Goal: Task Accomplishment & Management: Manage account settings

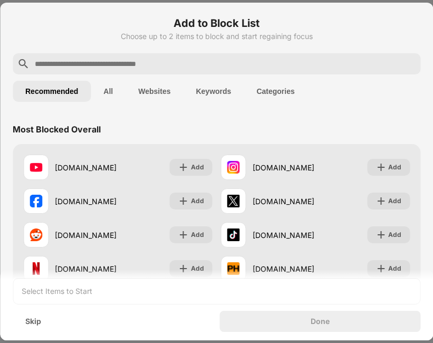
click at [115, 93] on button "All" at bounding box center [108, 91] width 35 height 21
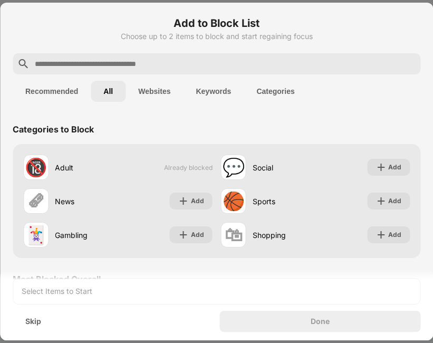
click at [73, 89] on button "Recommended" at bounding box center [52, 91] width 78 height 21
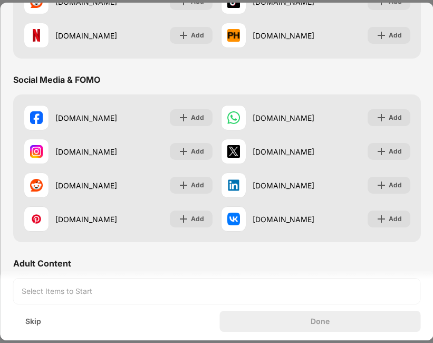
scroll to position [236, 0]
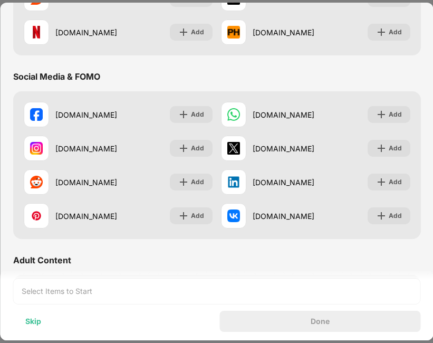
click at [39, 317] on div "Skip" at bounding box center [33, 321] width 16 height 8
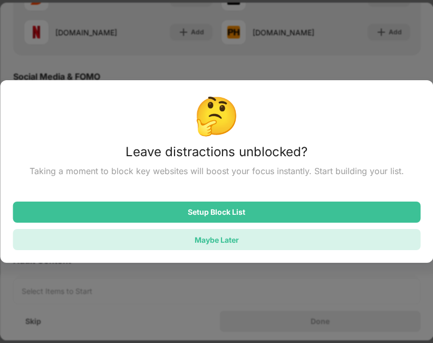
click at [141, 241] on div "Maybe Later" at bounding box center [217, 239] width 408 height 21
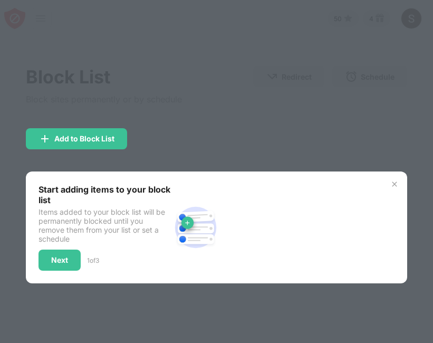
click at [392, 187] on img at bounding box center [395, 184] width 8 height 8
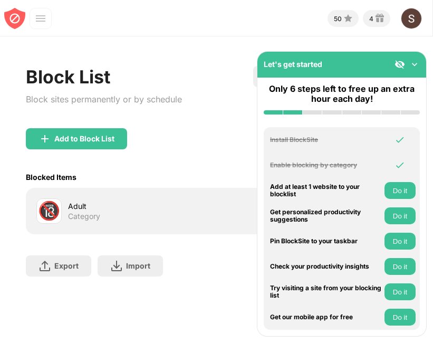
click at [415, 62] on img at bounding box center [415, 64] width 11 height 11
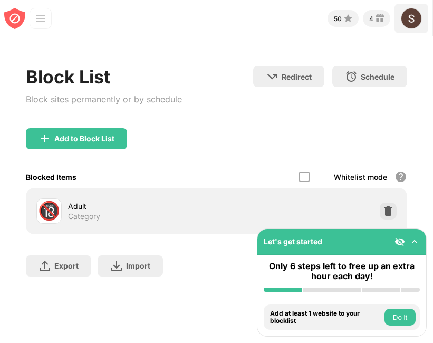
click at [403, 21] on img at bounding box center [411, 18] width 21 height 21
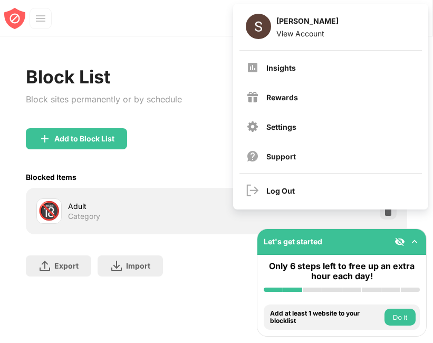
click at [206, 128] on div "Add to Block List" at bounding box center [217, 147] width 382 height 38
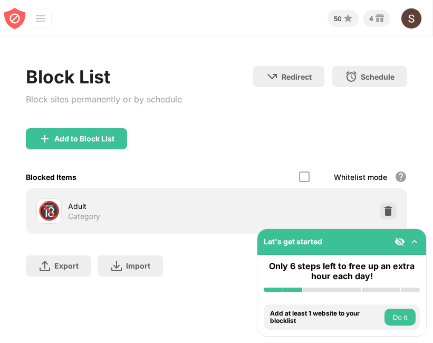
click at [204, 206] on div "Adult" at bounding box center [142, 206] width 148 height 11
click at [98, 215] on div "Category" at bounding box center [84, 217] width 32 height 10
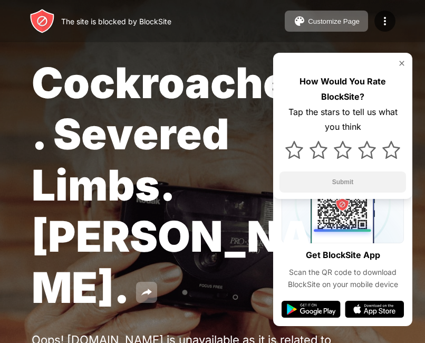
click at [400, 67] on img at bounding box center [402, 63] width 8 height 8
